Goal: Information Seeking & Learning: Learn about a topic

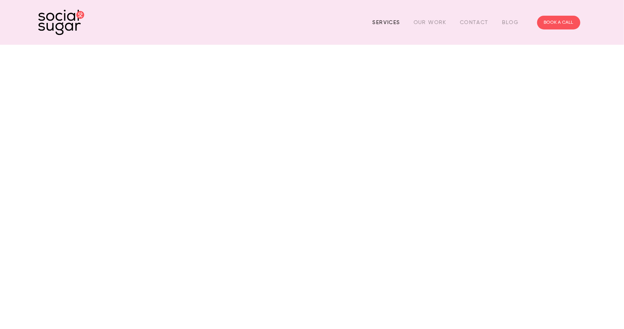
click at [392, 22] on link "Services" at bounding box center [387, 22] width 28 height 12
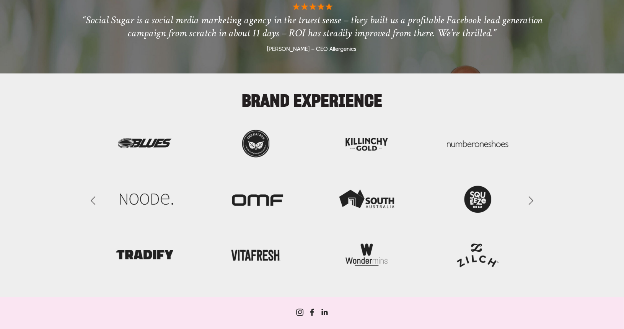
scroll to position [907, 0]
